Goal: Check status: Check status

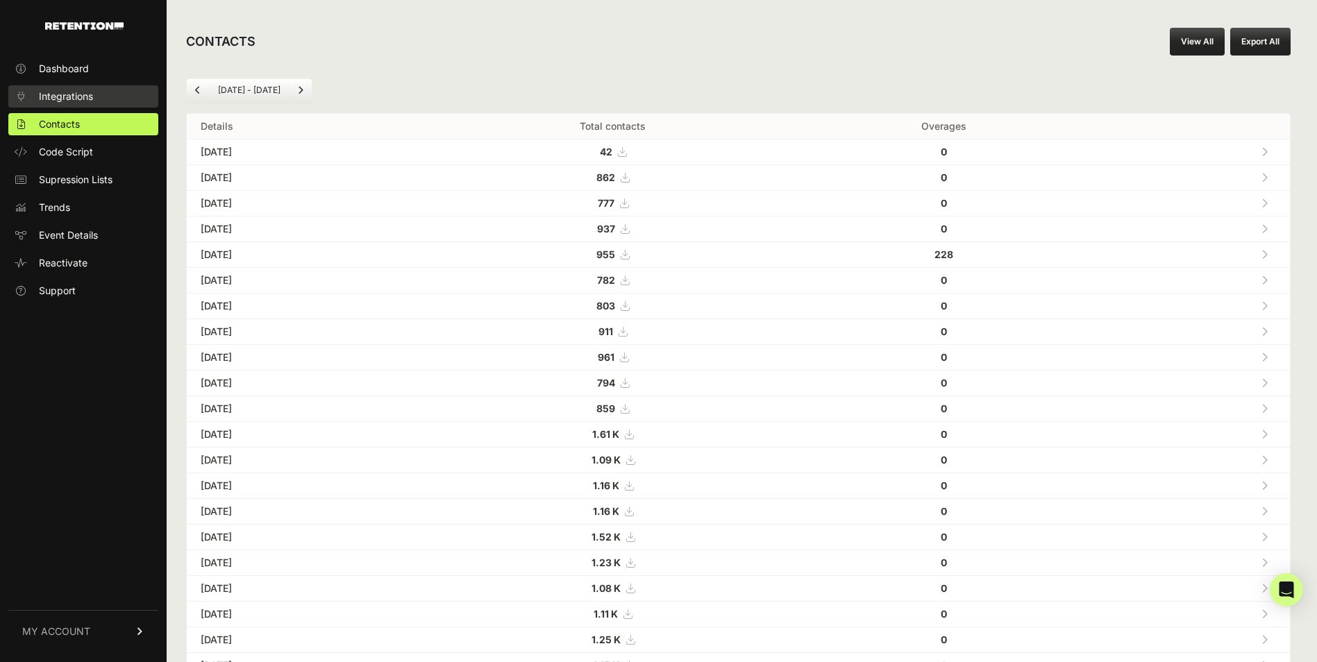
click at [65, 92] on span "Integrations" at bounding box center [66, 97] width 54 height 14
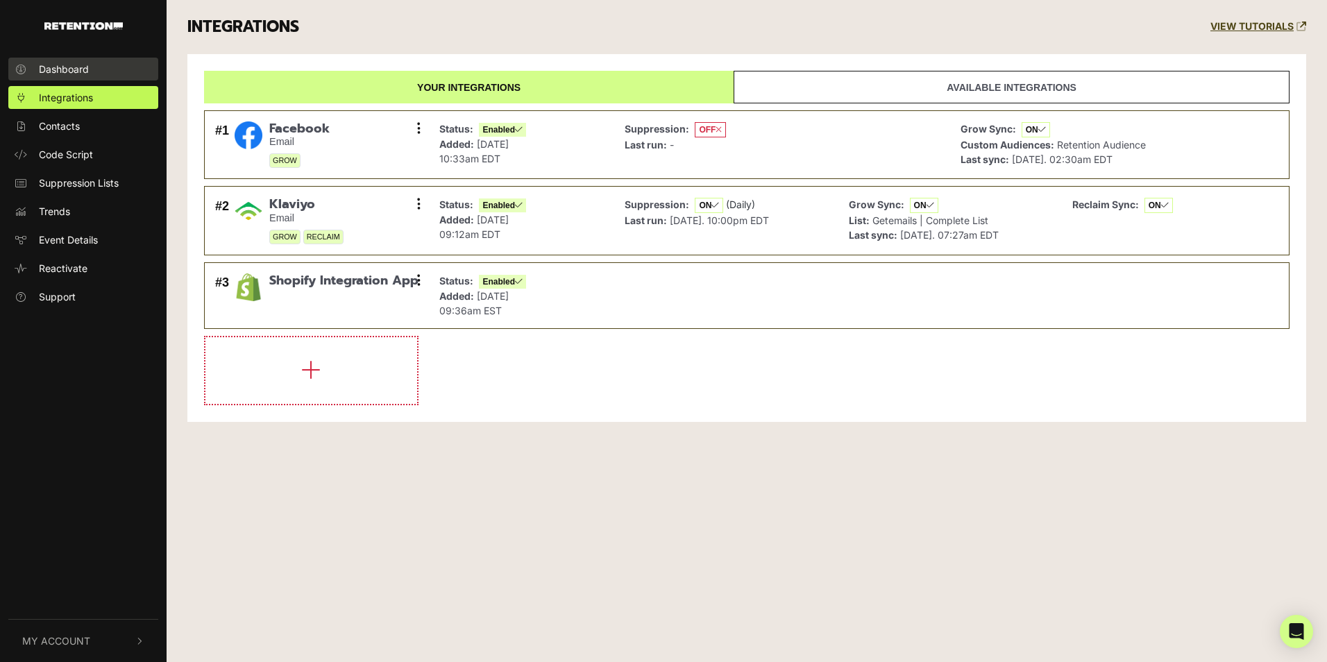
click at [85, 69] on span "Dashboard" at bounding box center [64, 69] width 50 height 15
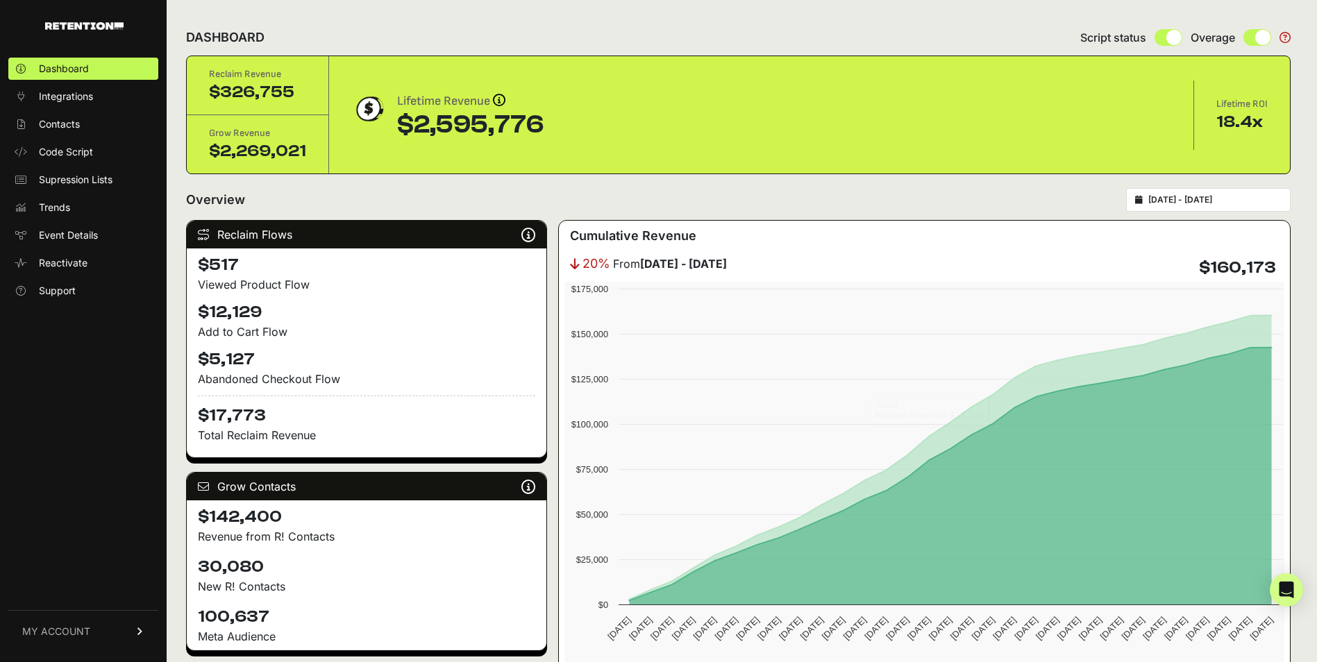
type input "[DATE]"
click at [1169, 199] on input "[DATE] - [DATE]" at bounding box center [1214, 199] width 133 height 11
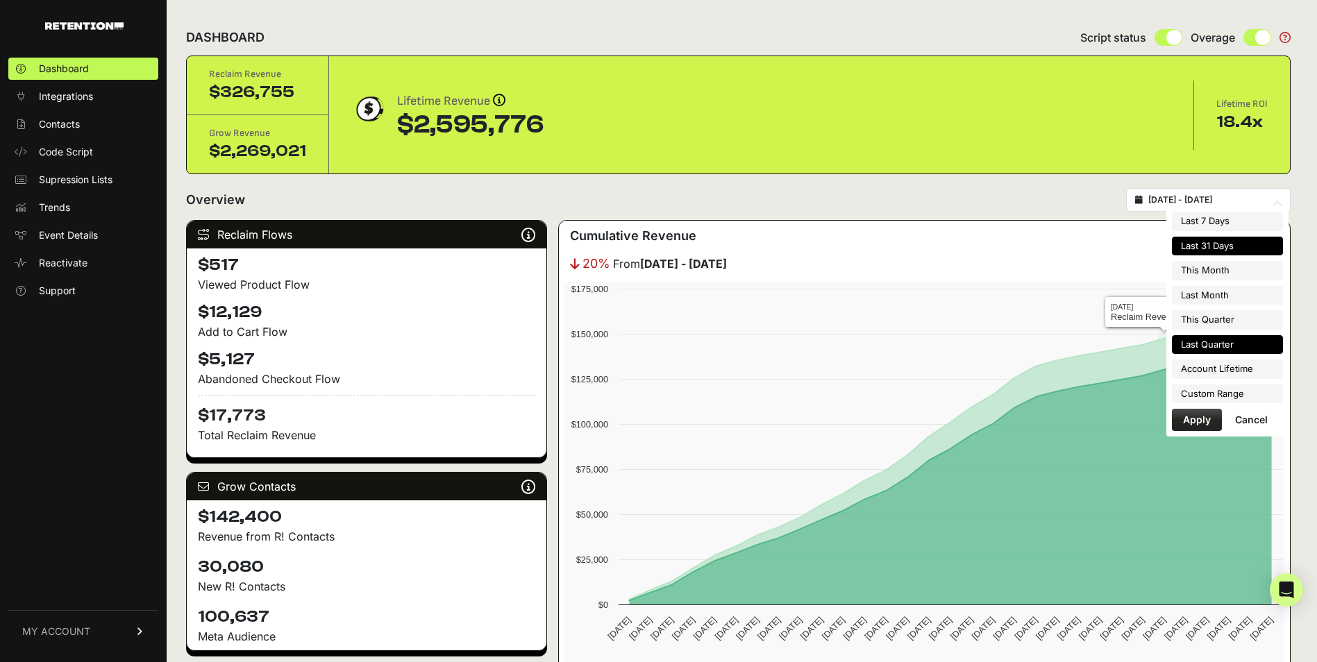
type input "[DATE]"
click at [1210, 398] on li "Custom Range" at bounding box center [1227, 394] width 111 height 19
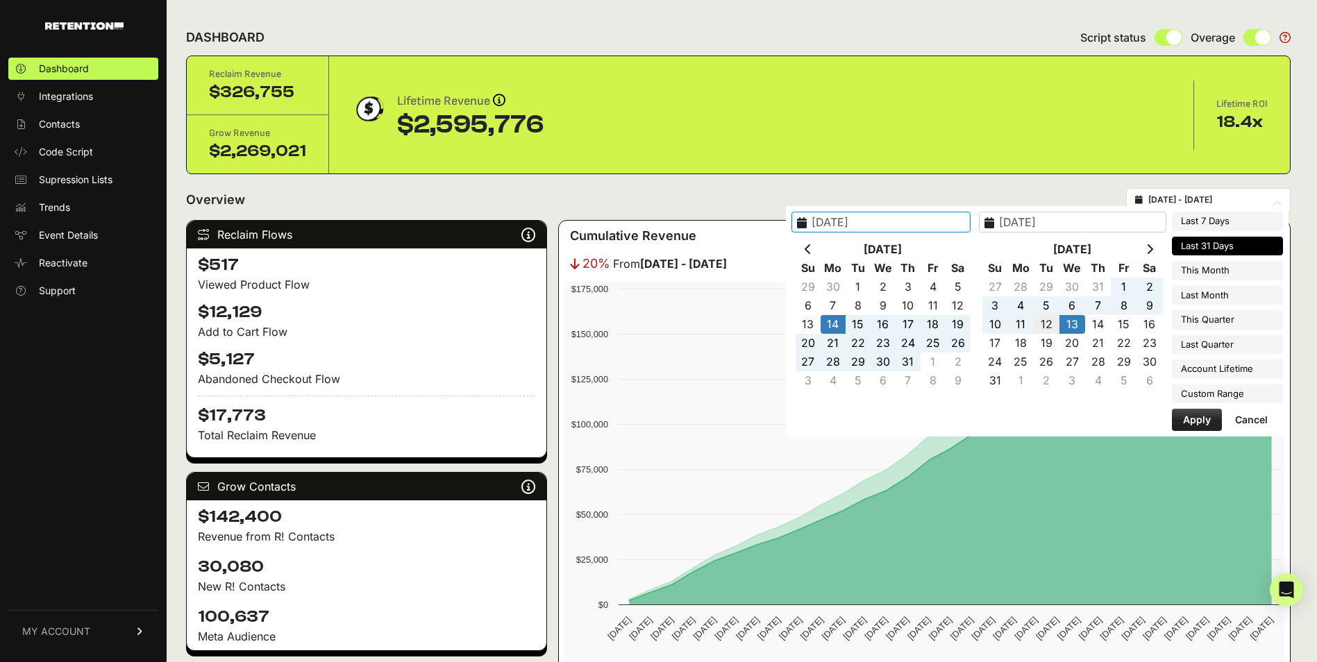
type input "[DATE]"
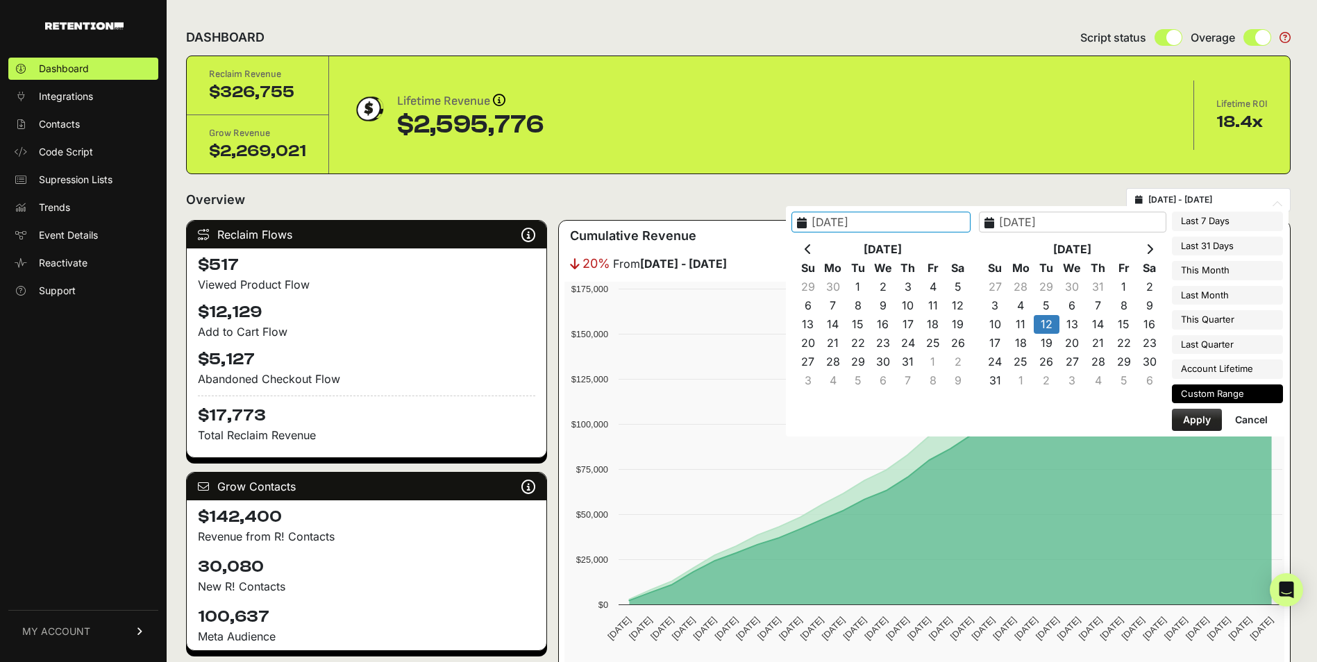
type input "[DATE]"
click at [1210, 416] on button "Apply" at bounding box center [1197, 420] width 50 height 22
type input "[DATE] - [DATE]"
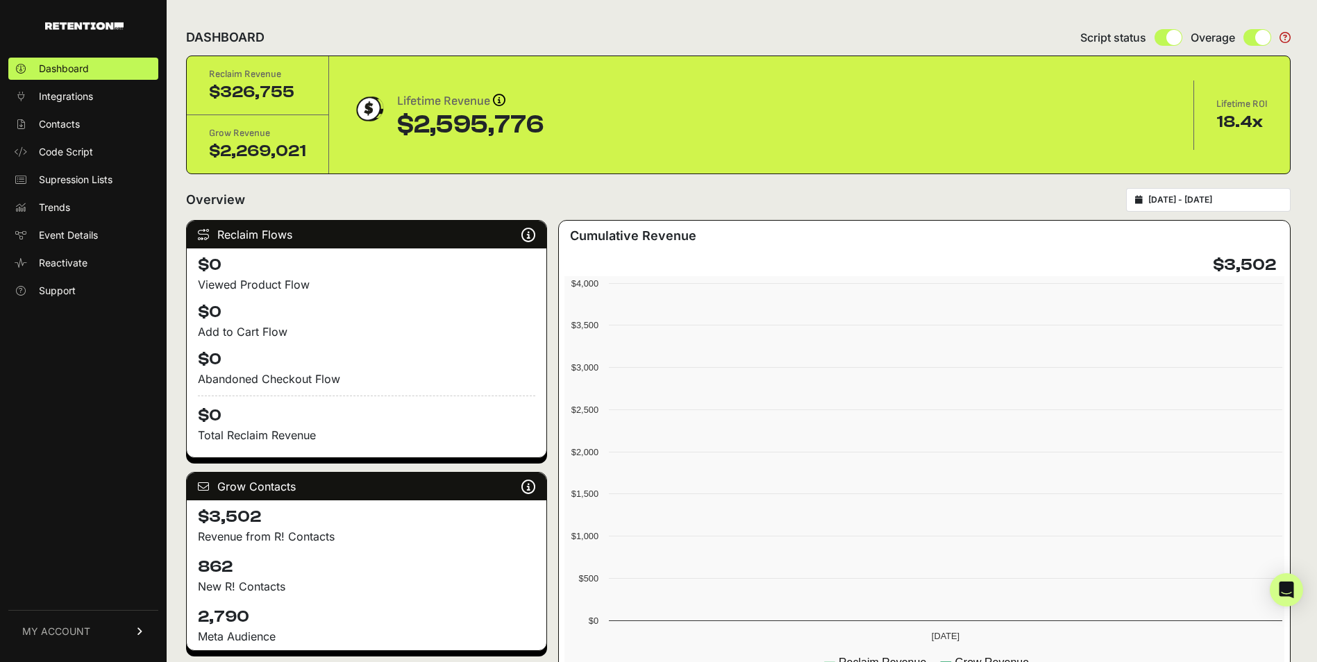
click at [1204, 206] on div "[DATE] - [DATE]" at bounding box center [1208, 200] width 165 height 24
type input "[DATE]"
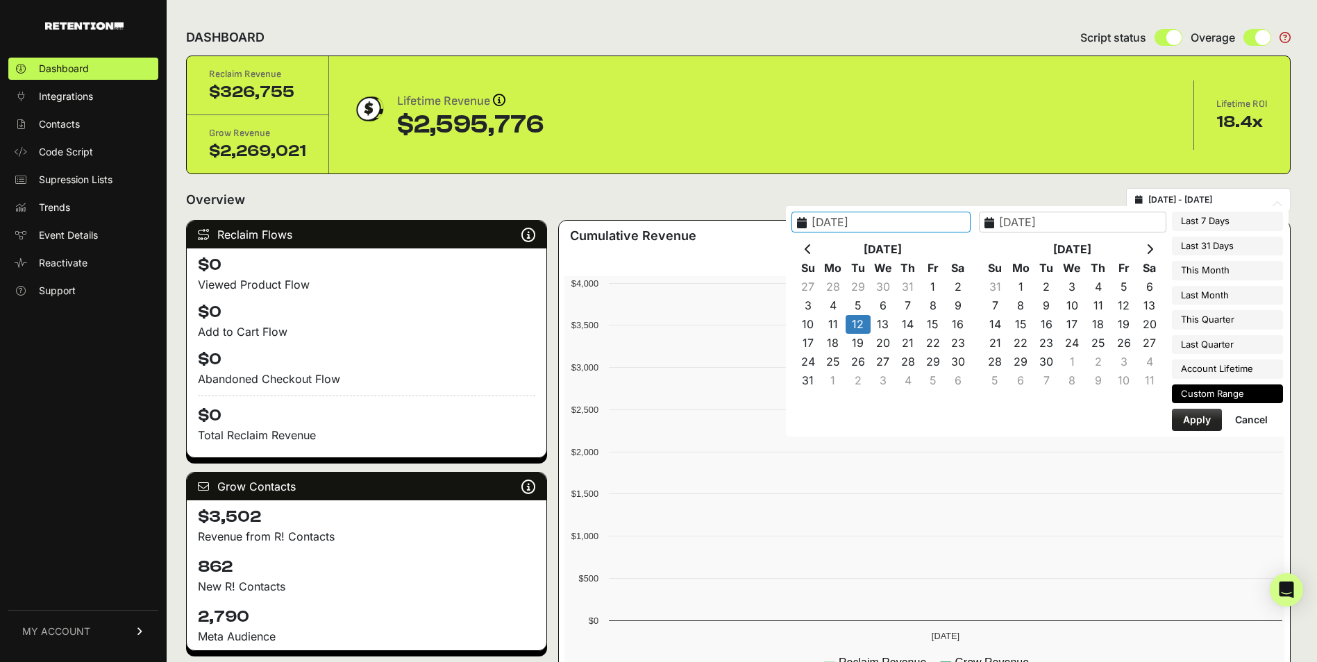
click at [1180, 200] on input "2025-08-12 - 2025-08-12" at bounding box center [1214, 199] width 133 height 11
type input "2025-08-07"
type input "2025-08-13"
type input "2025-08-12"
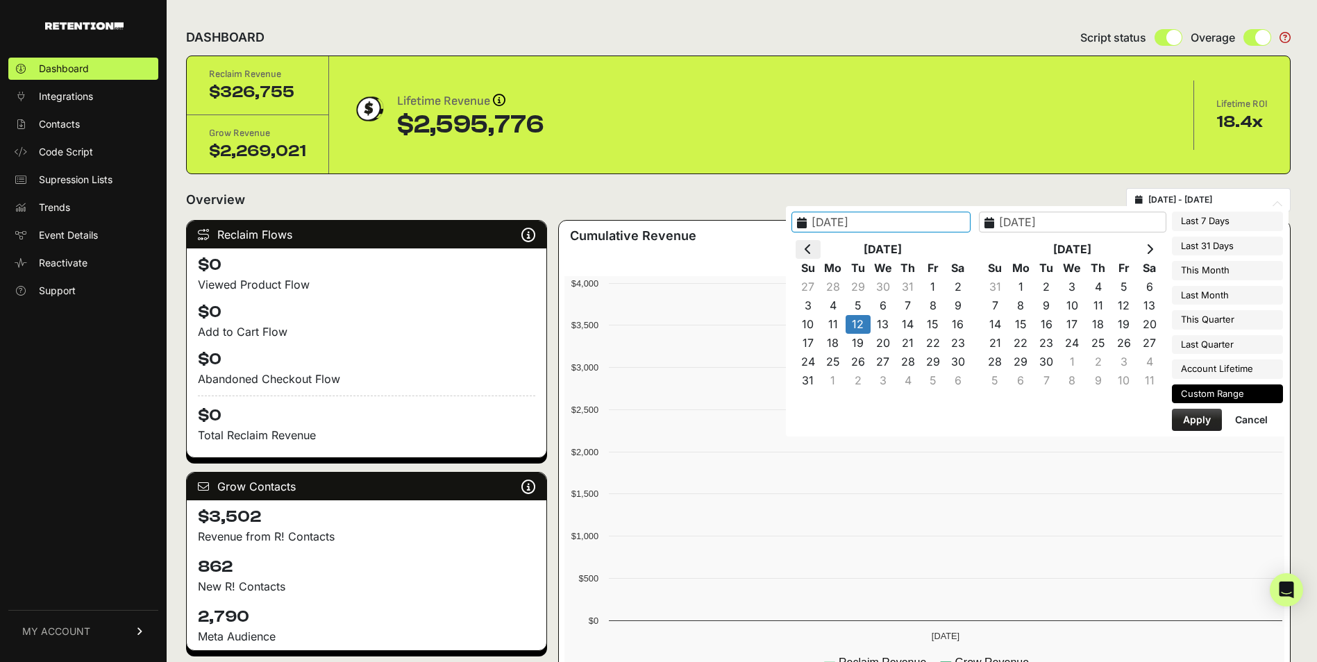
click at [821, 247] on th at bounding box center [808, 249] width 25 height 19
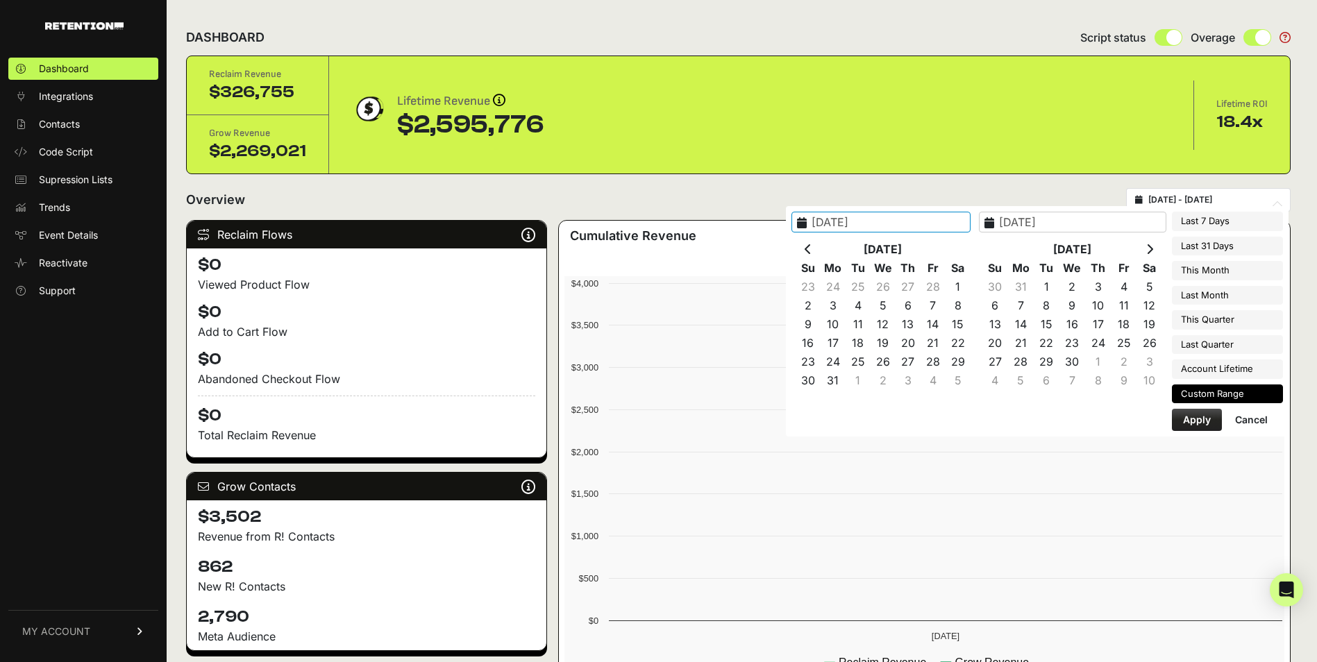
click at [821, 247] on th at bounding box center [808, 249] width 25 height 19
click at [812, 247] on icon at bounding box center [808, 249] width 7 height 11
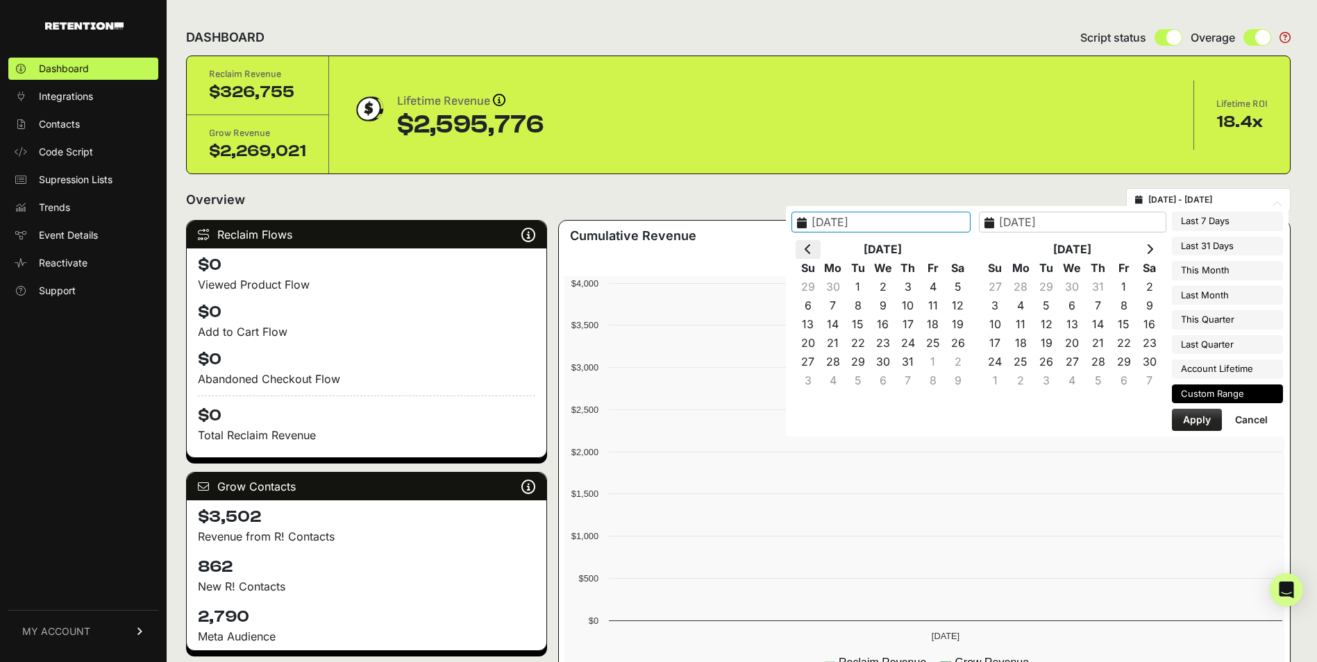
click at [812, 247] on icon at bounding box center [808, 249] width 7 height 11
type input "2024-08-12"
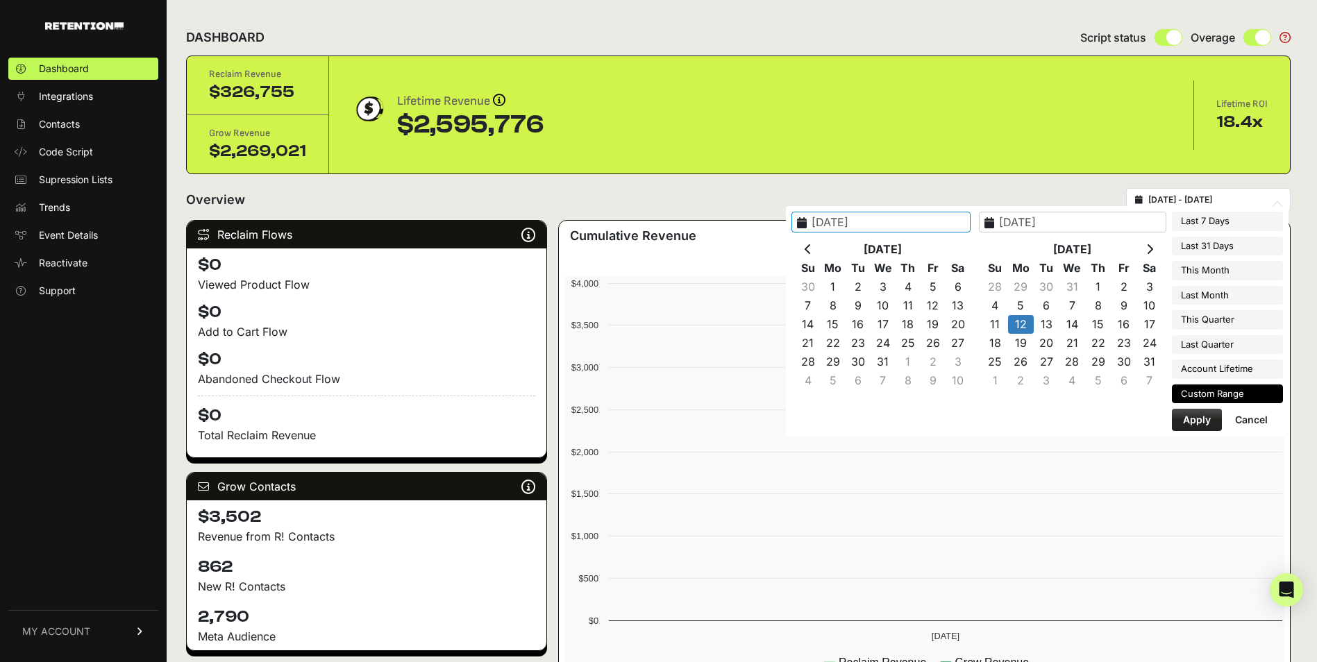
type input "2024-08-12"
click at [1207, 421] on button "Apply" at bounding box center [1197, 420] width 50 height 22
type input "2024-08-12 - 2024-08-12"
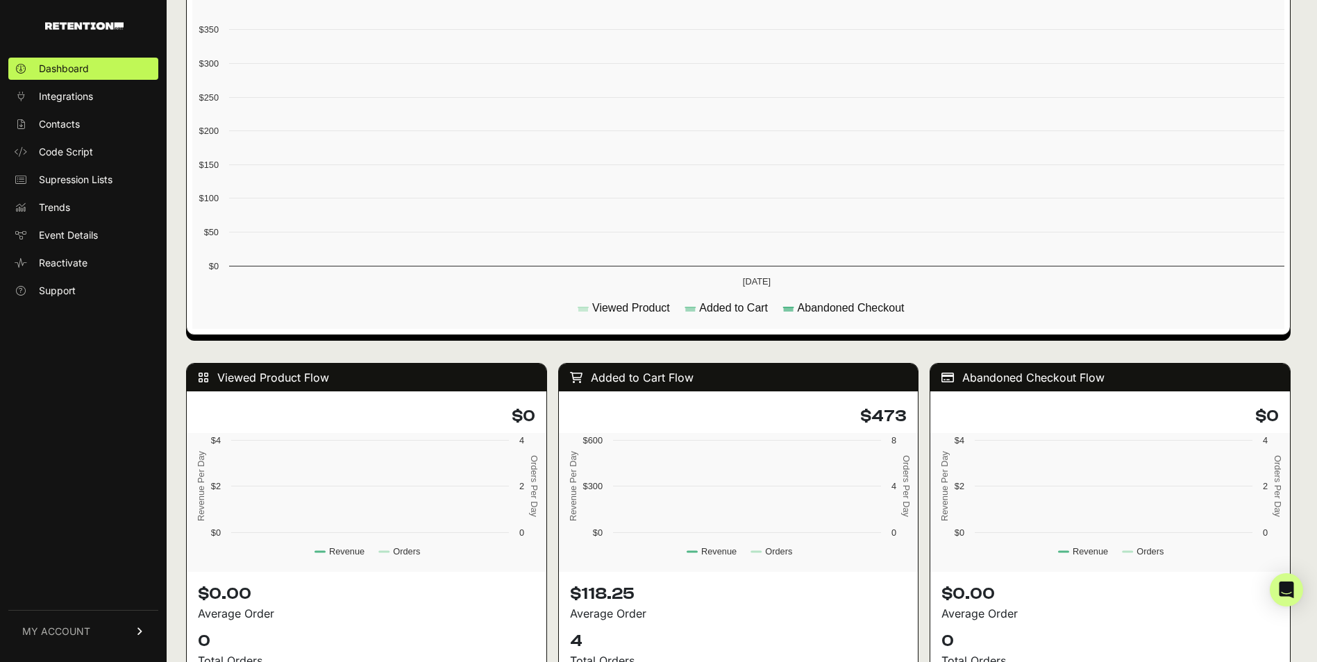
scroll to position [1458, 0]
